Goal: Find specific page/section: Find specific page/section

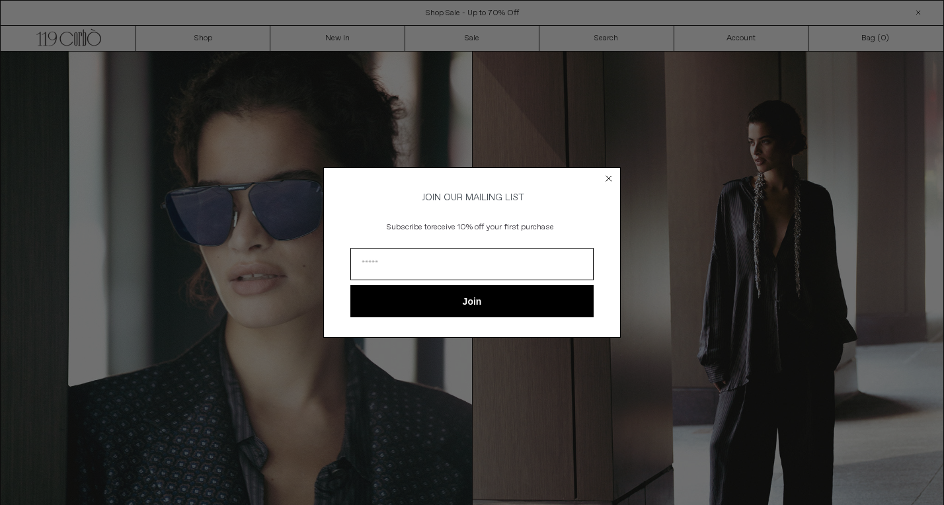
click at [338, 37] on div "Close dialog JOIN OUR MAILING LIST Subscribe to receive 10% off your first purc…" at bounding box center [472, 252] width 944 height 505
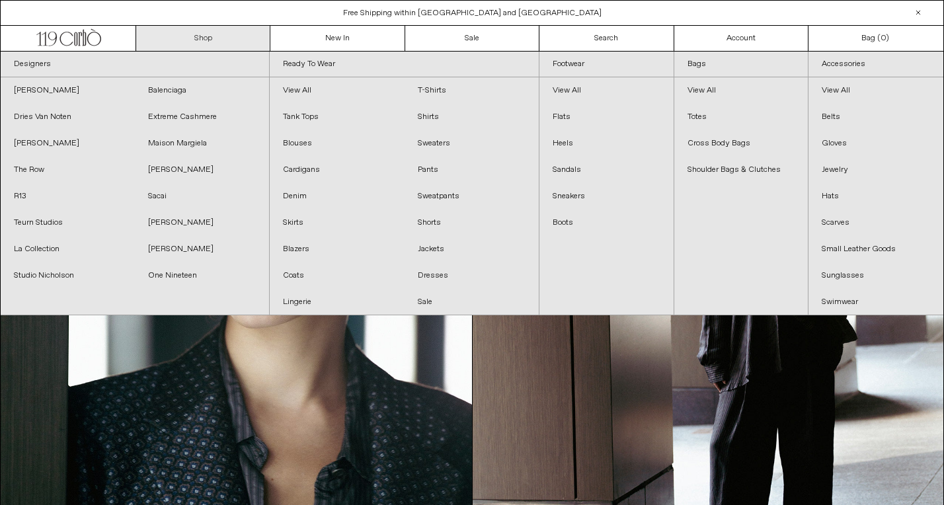
click at [225, 34] on link "Shop" at bounding box center [203, 38] width 134 height 25
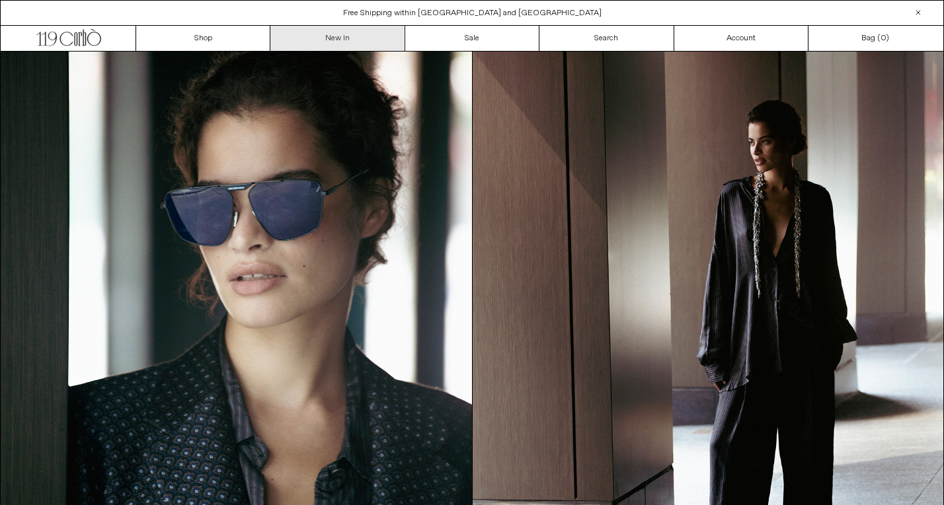
click at [315, 39] on link "New In" at bounding box center [337, 38] width 134 height 25
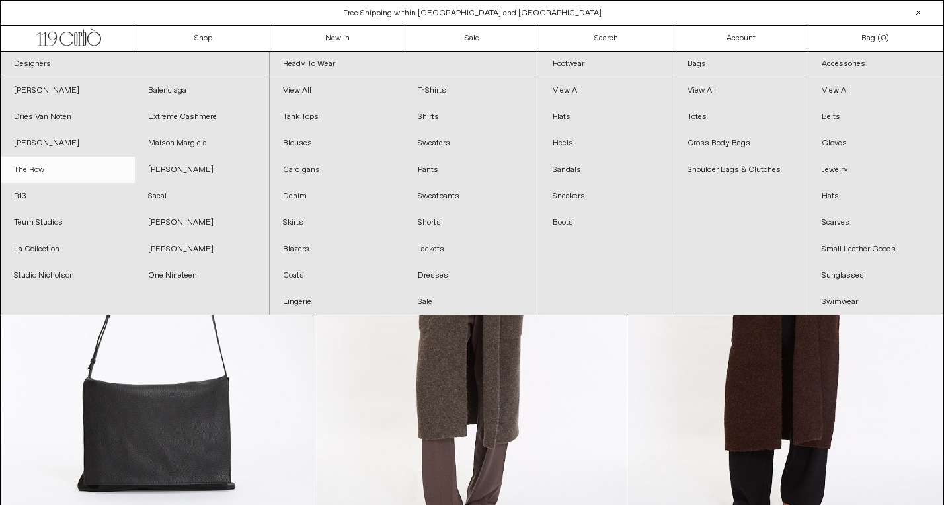
click at [58, 169] on link "The Row" at bounding box center [68, 170] width 134 height 26
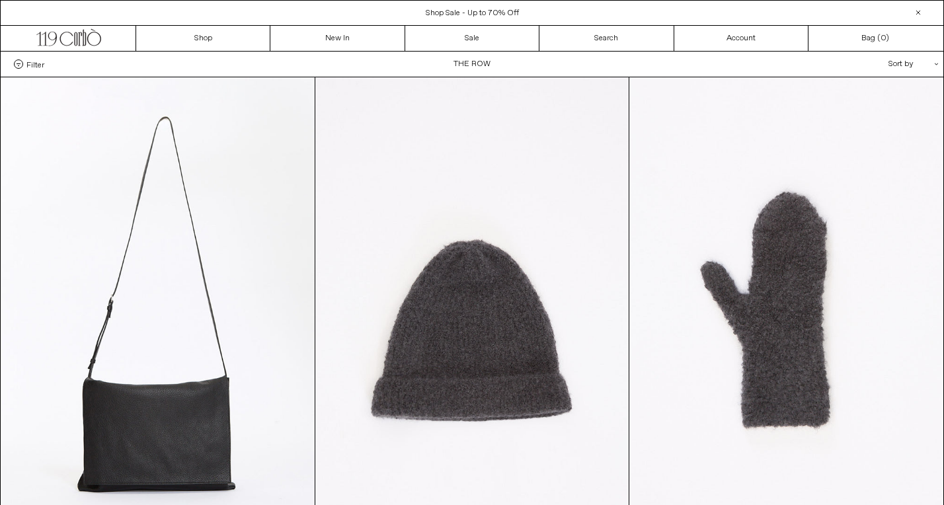
click at [27, 67] on span "Filter" at bounding box center [35, 63] width 18 height 9
click at [0, 0] on select "**********" at bounding box center [0, 0] width 0 height 0
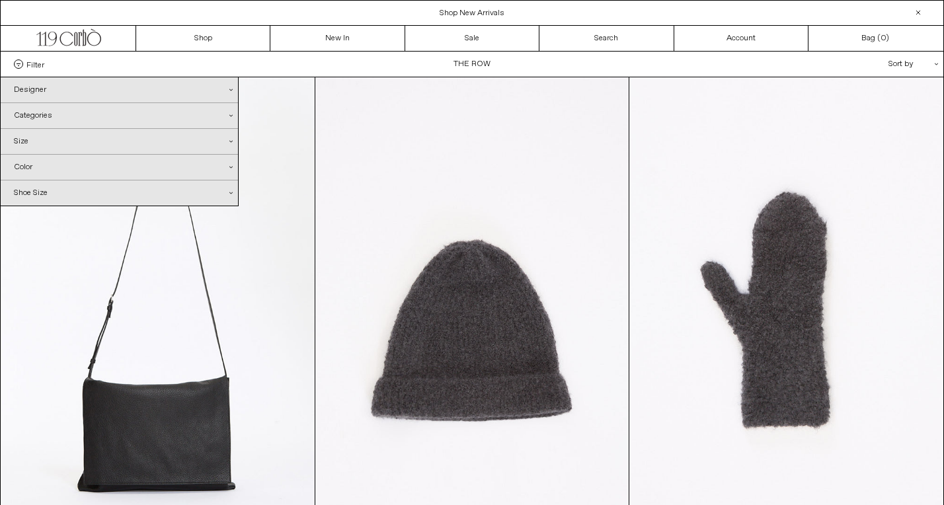
click at [227, 112] on div "Categories .cls-1{fill:#231f20}" at bounding box center [119, 115] width 237 height 25
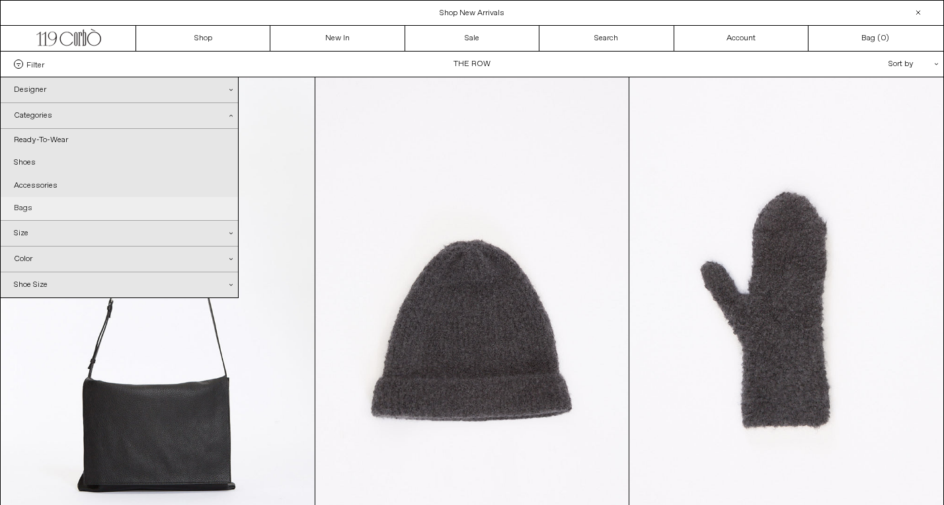
click at [150, 208] on link "Bags" at bounding box center [119, 208] width 237 height 22
